Goal: Information Seeking & Learning: Understand process/instructions

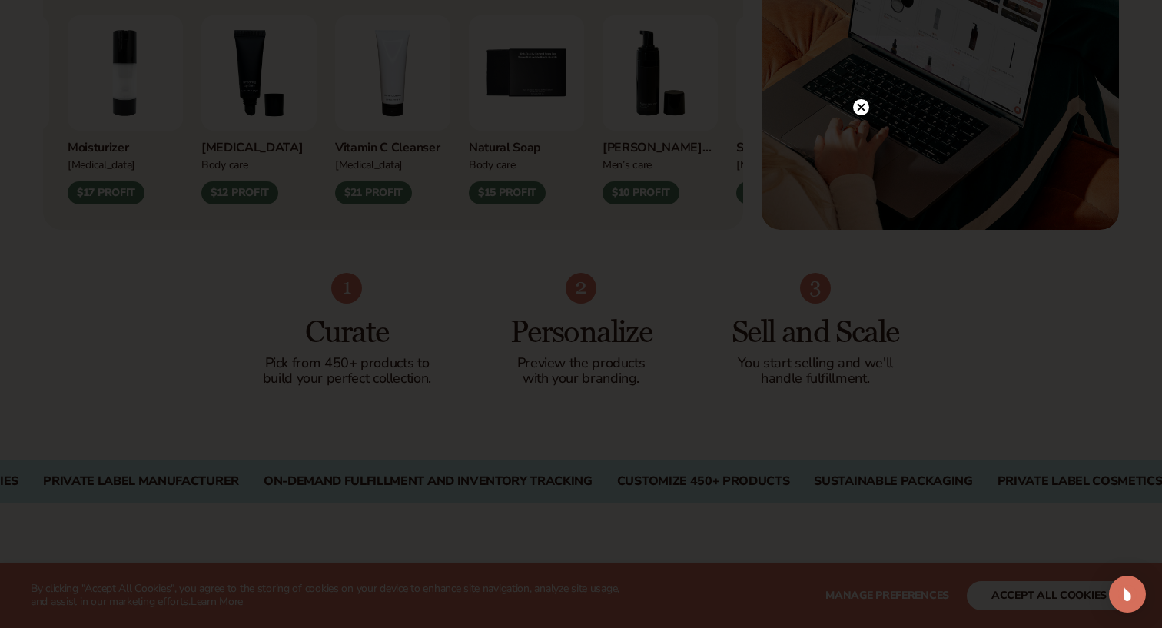
scroll to position [836, 0]
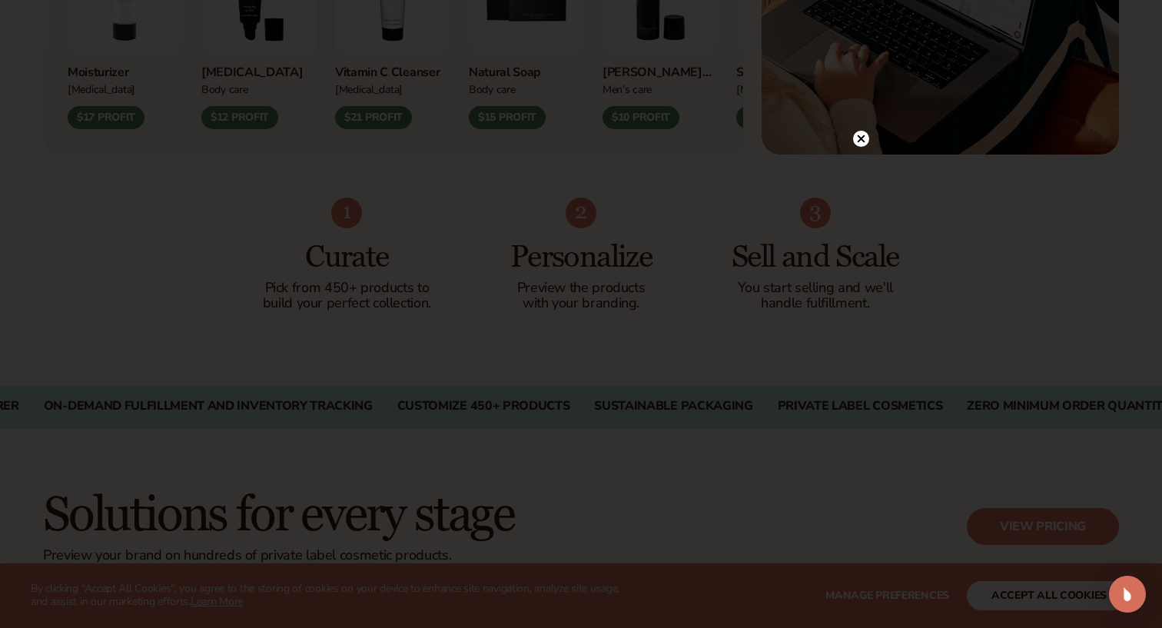
click at [860, 139] on circle at bounding box center [861, 139] width 16 height 16
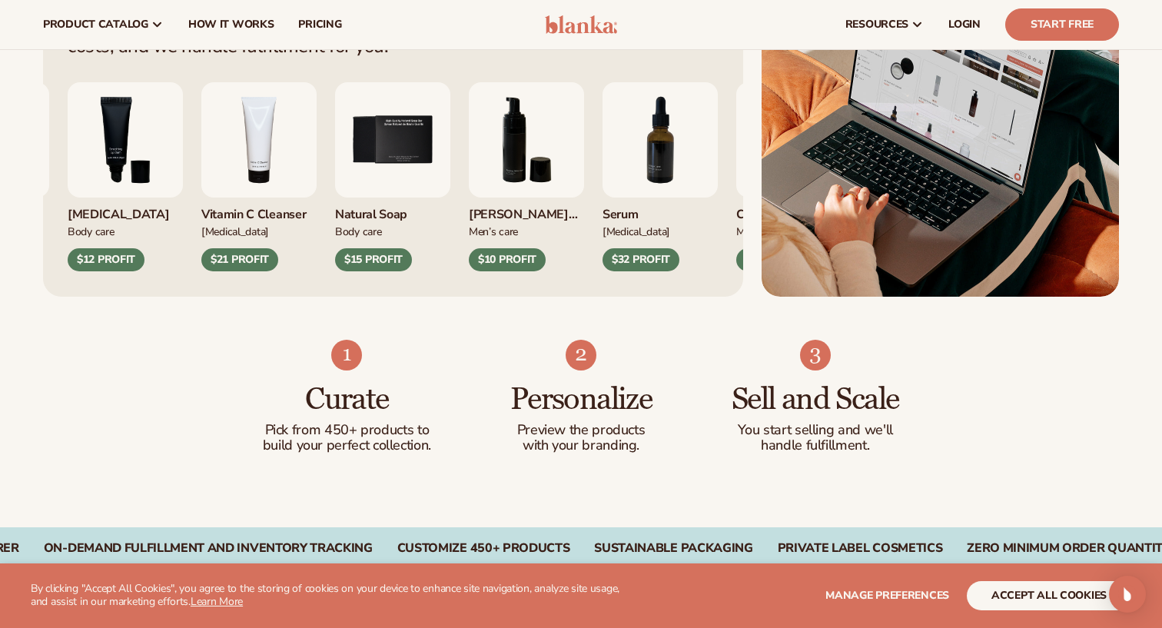
scroll to position [581, 0]
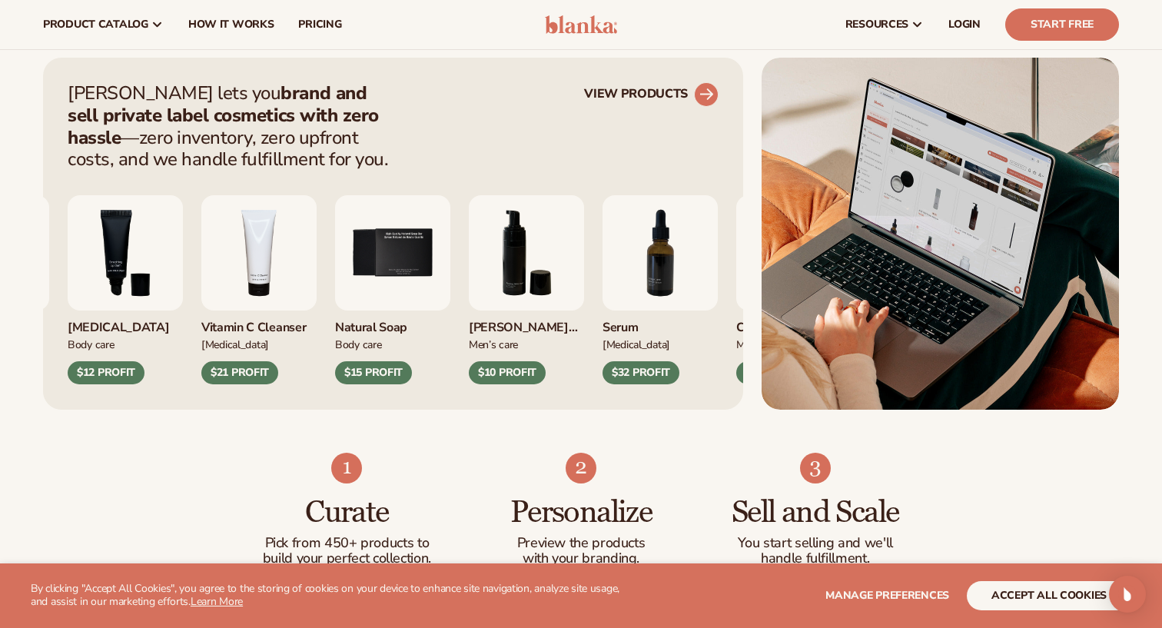
click at [678, 92] on link "VIEW PRODUCTS" at bounding box center [651, 94] width 135 height 25
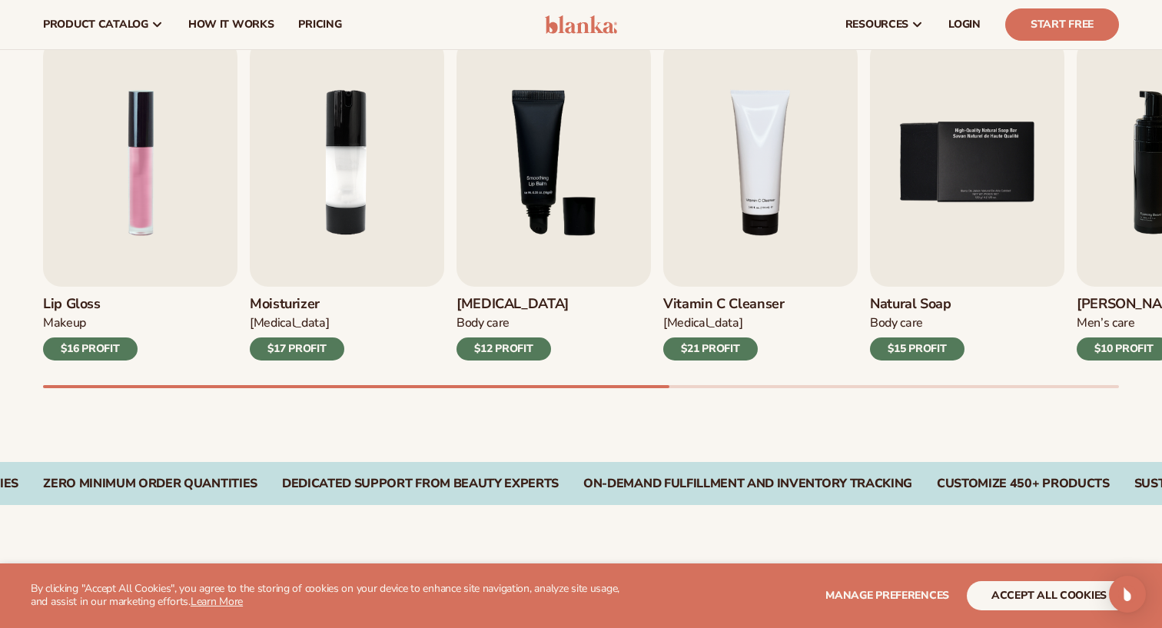
scroll to position [490, 0]
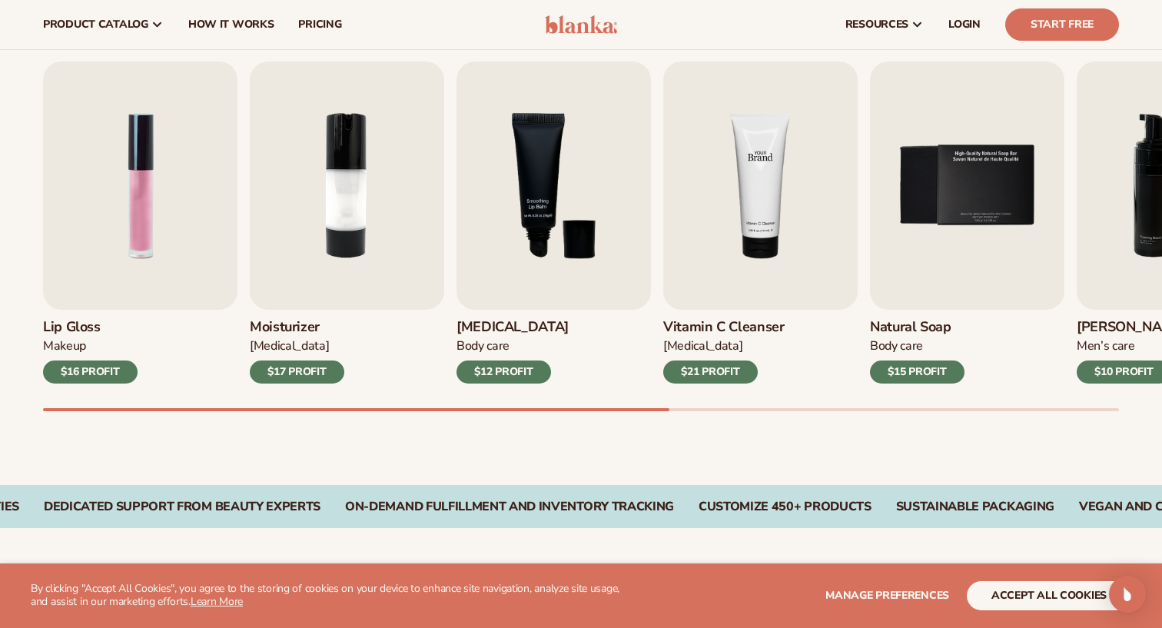
click at [793, 218] on img "4 / 9" at bounding box center [760, 185] width 194 height 248
click at [754, 208] on img "4 / 9" at bounding box center [760, 185] width 194 height 248
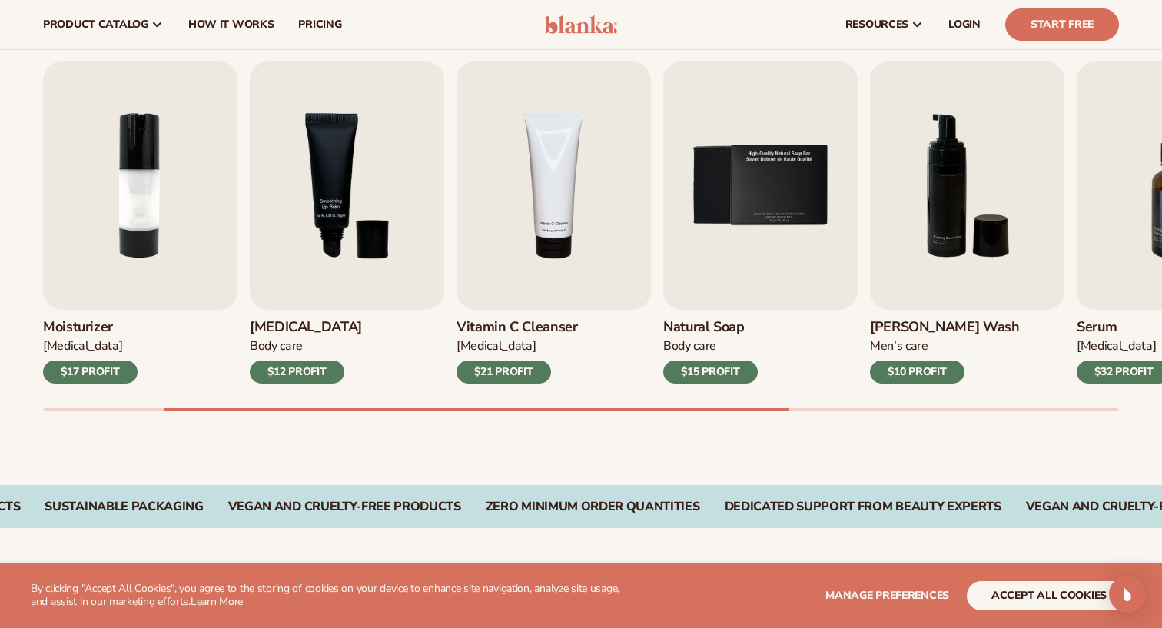
click at [518, 321] on h3 "Vitamin C Cleanser" at bounding box center [517, 327] width 121 height 17
click at [528, 251] on img "4 / 9" at bounding box center [554, 185] width 194 height 248
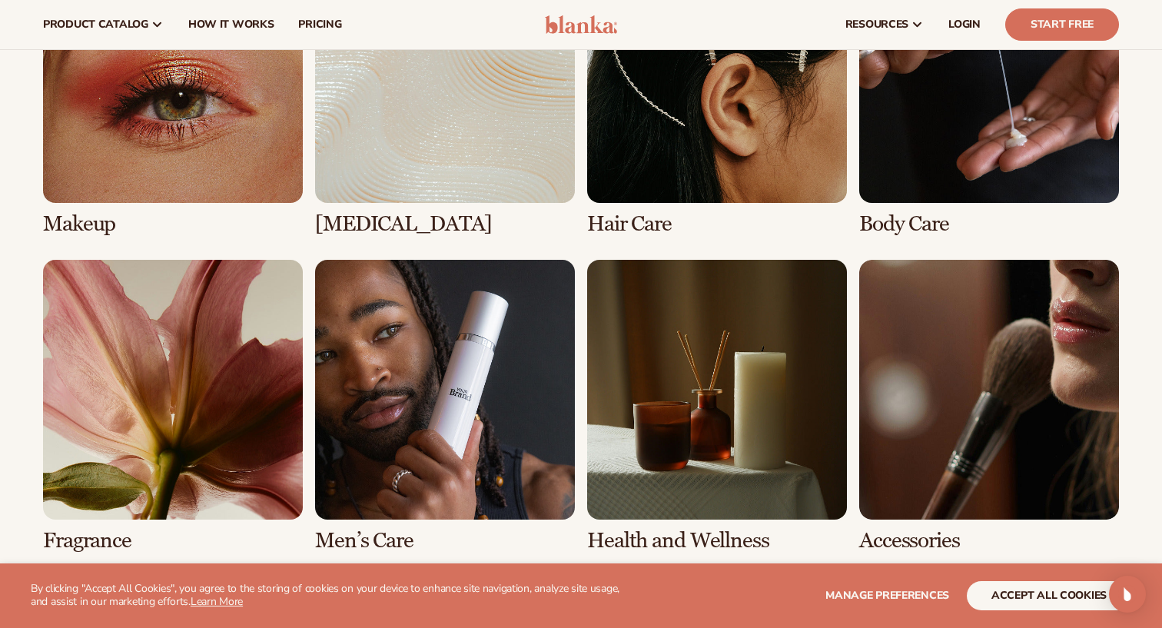
scroll to position [1103, 0]
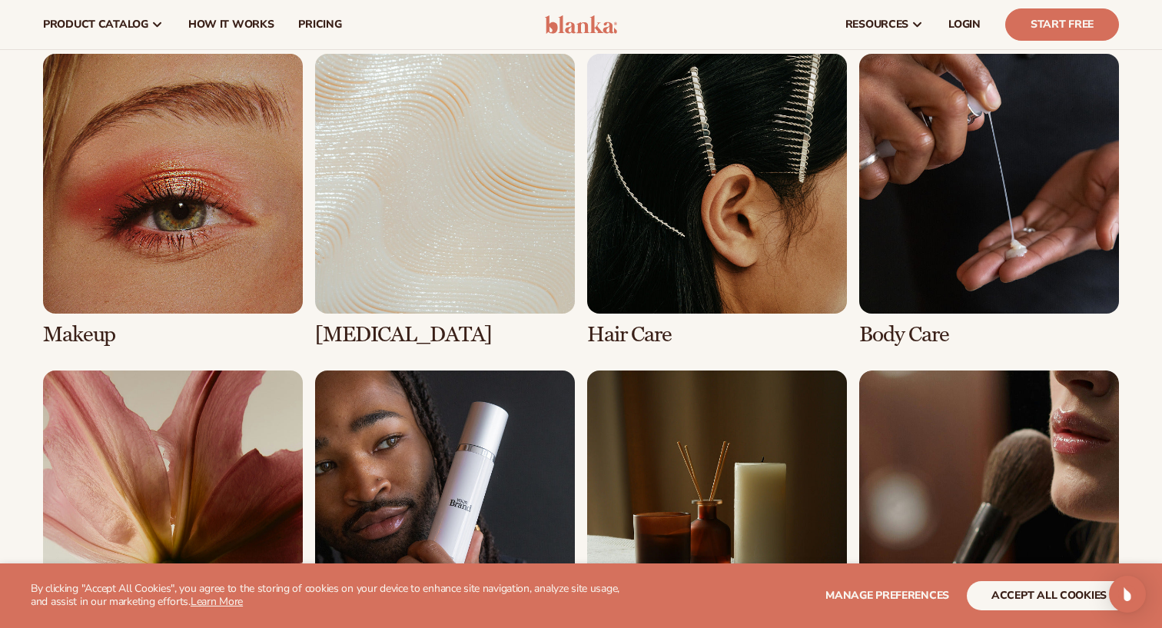
click at [419, 178] on link "2 / 8" at bounding box center [445, 200] width 260 height 293
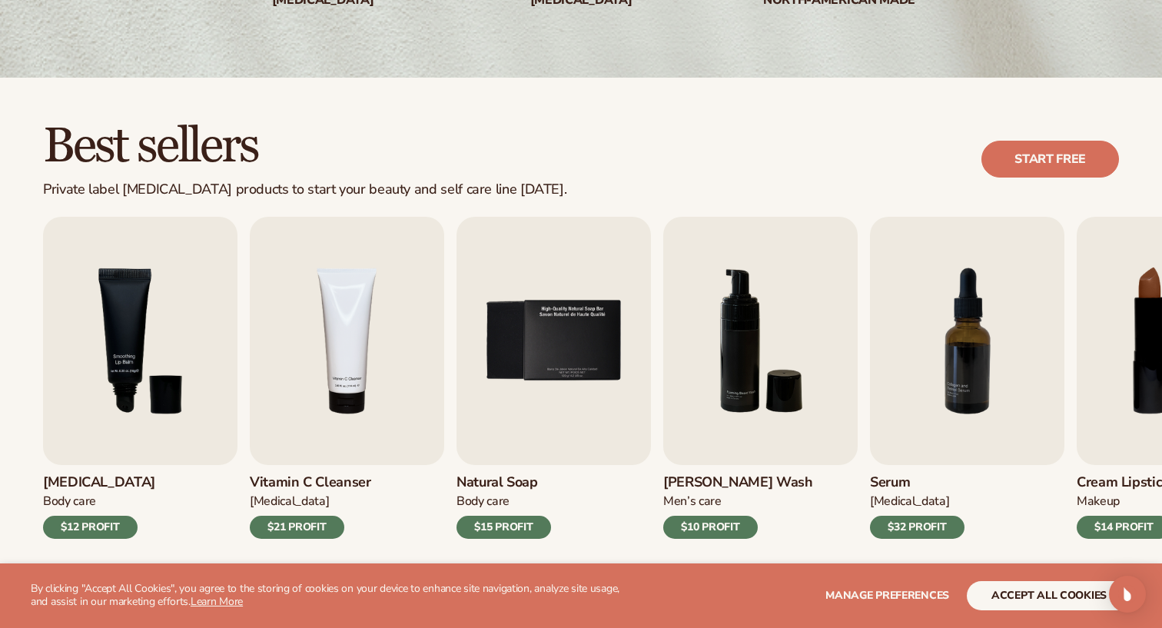
scroll to position [404, 0]
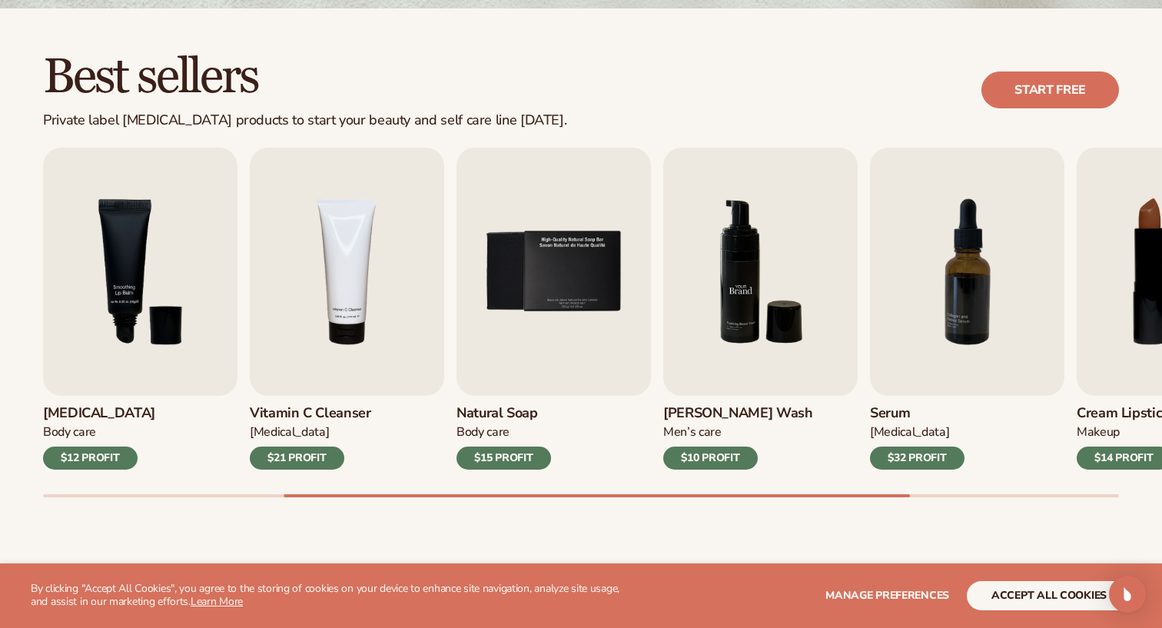
click at [752, 286] on img "6 / 9" at bounding box center [760, 272] width 194 height 248
click at [741, 191] on img "6 / 9" at bounding box center [760, 272] width 194 height 248
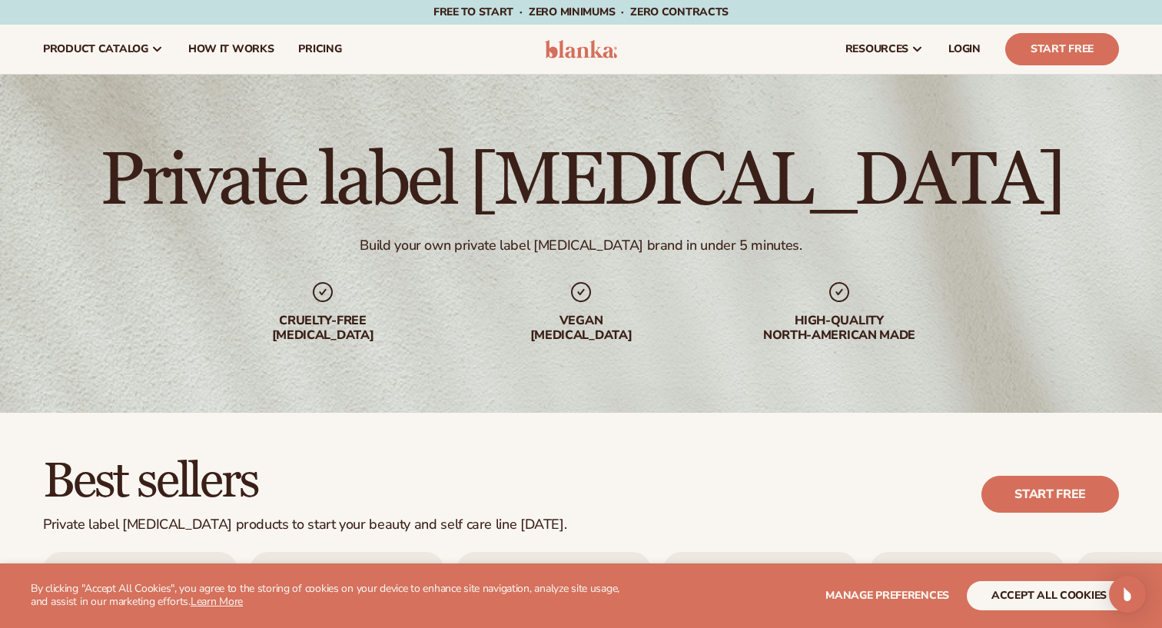
scroll to position [0, 0]
click at [241, 43] on span "How It Works" at bounding box center [231, 49] width 86 height 12
